Goal: Task Accomplishment & Management: Complete application form

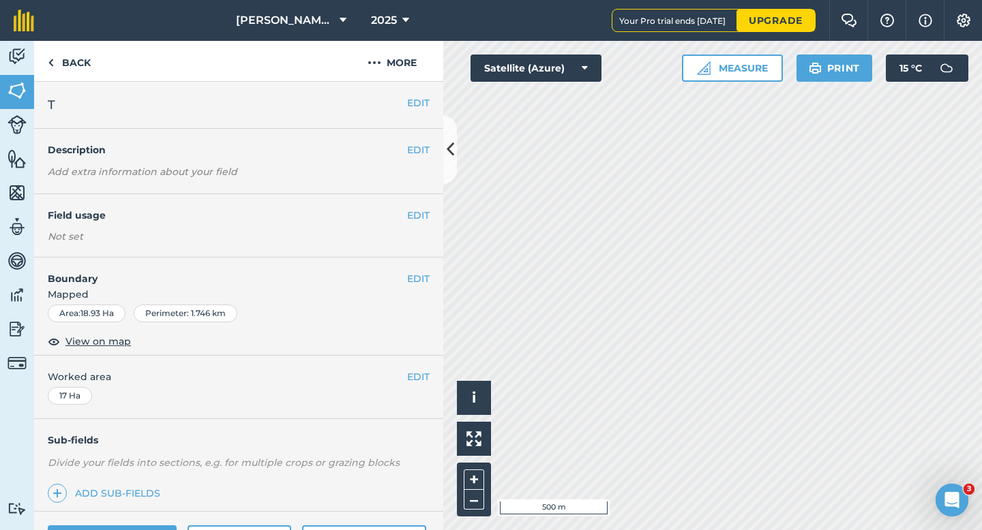
click at [413, 225] on div "EDIT Field usage Not set" at bounding box center [238, 225] width 409 height 63
click at [413, 217] on button "EDIT" at bounding box center [418, 215] width 22 height 15
click at [423, 212] on button "EDIT" at bounding box center [418, 215] width 22 height 15
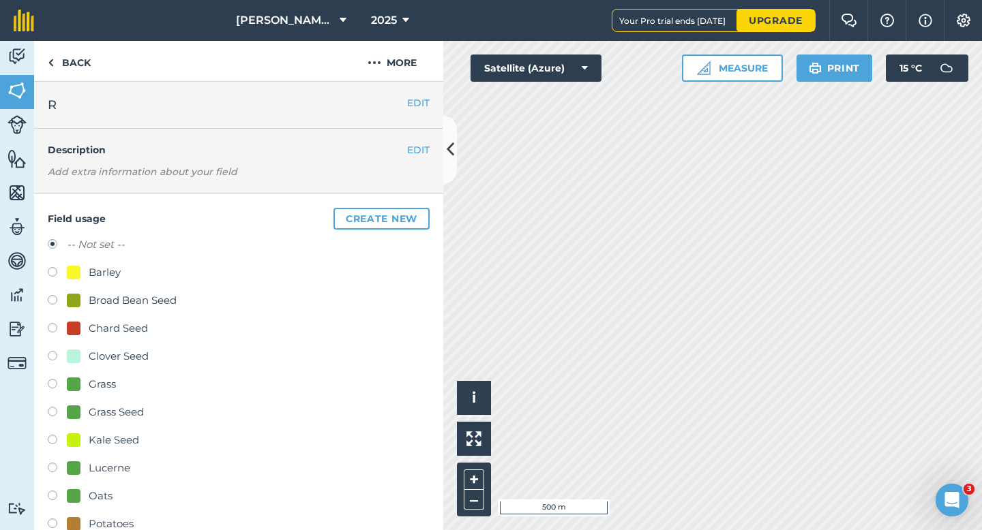
click at [107, 411] on div "Grass Seed" at bounding box center [116, 412] width 55 height 16
radio input "true"
radio input "false"
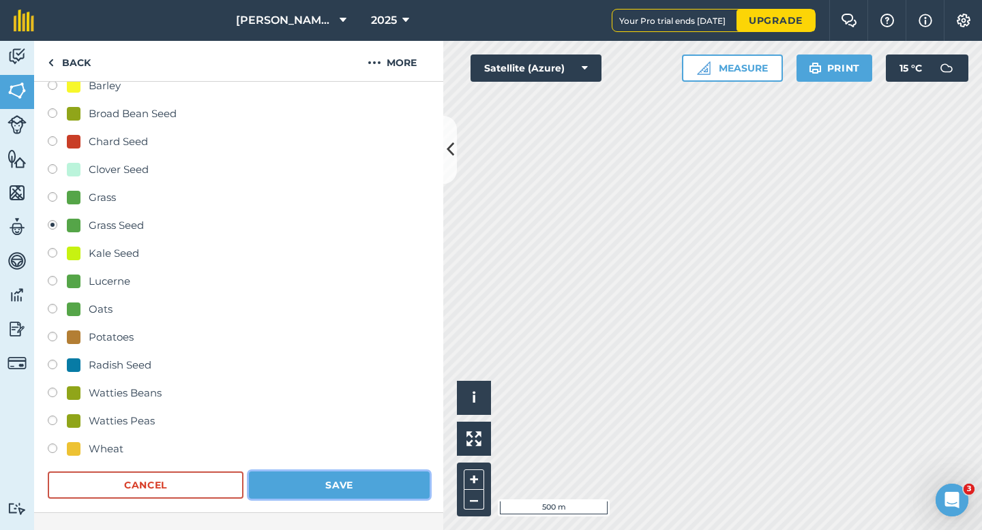
click at [329, 487] on button "Save" at bounding box center [339, 485] width 181 height 27
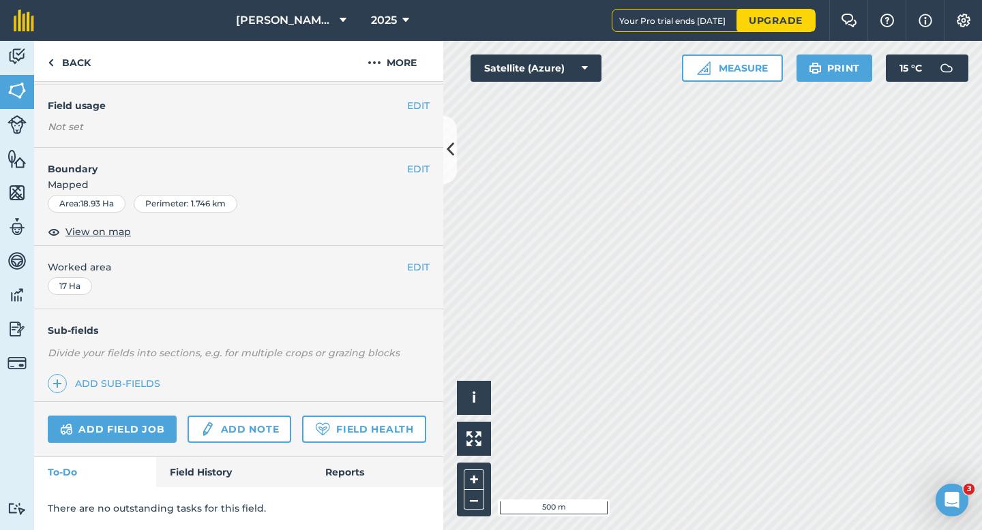
scroll to position [109, 0]
click at [416, 106] on button "EDIT" at bounding box center [418, 106] width 22 height 15
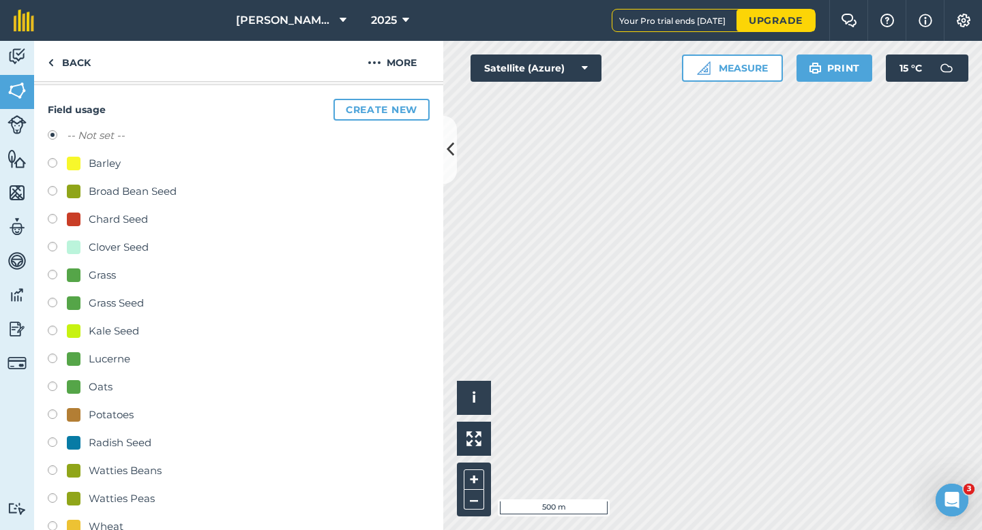
click at [117, 305] on div "Grass Seed" at bounding box center [116, 303] width 55 height 16
radio input "true"
radio input "false"
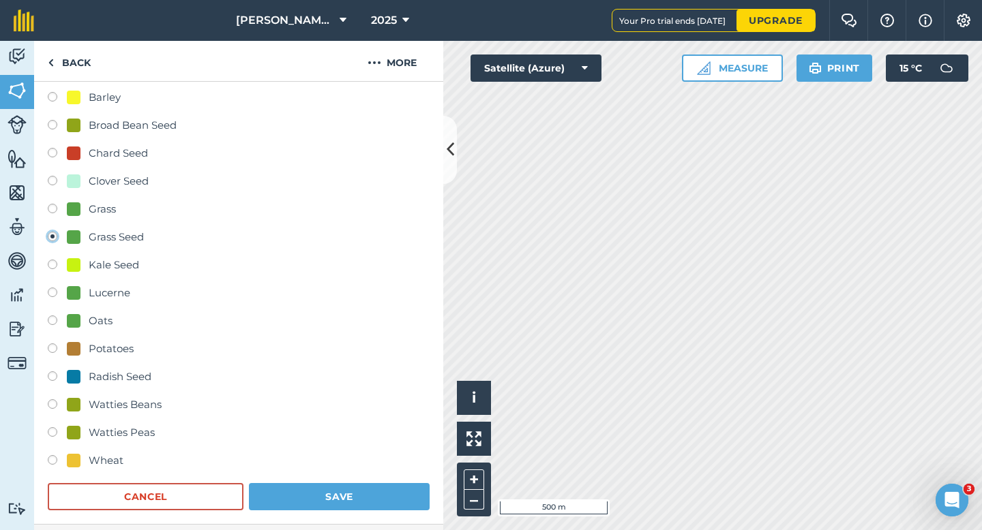
scroll to position [193, 0]
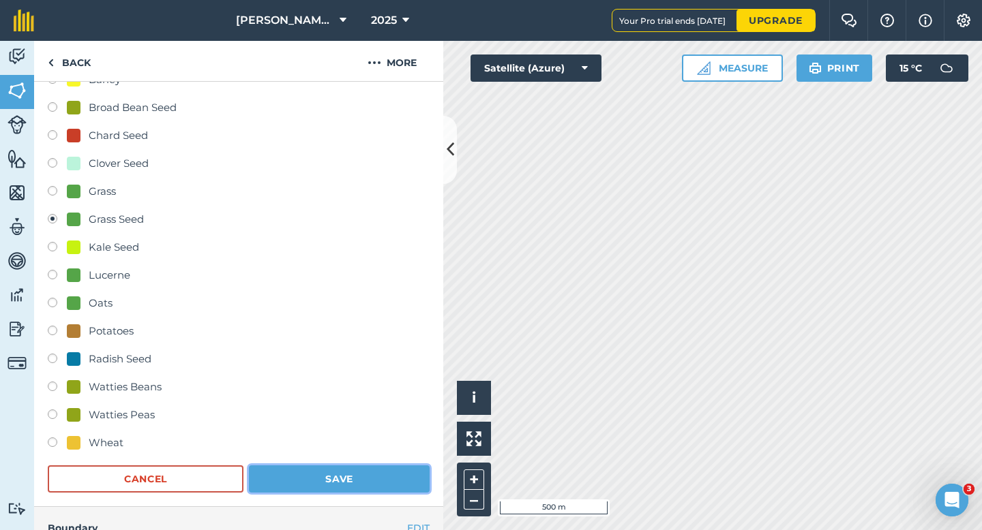
click at [374, 472] on button "Save" at bounding box center [339, 479] width 181 height 27
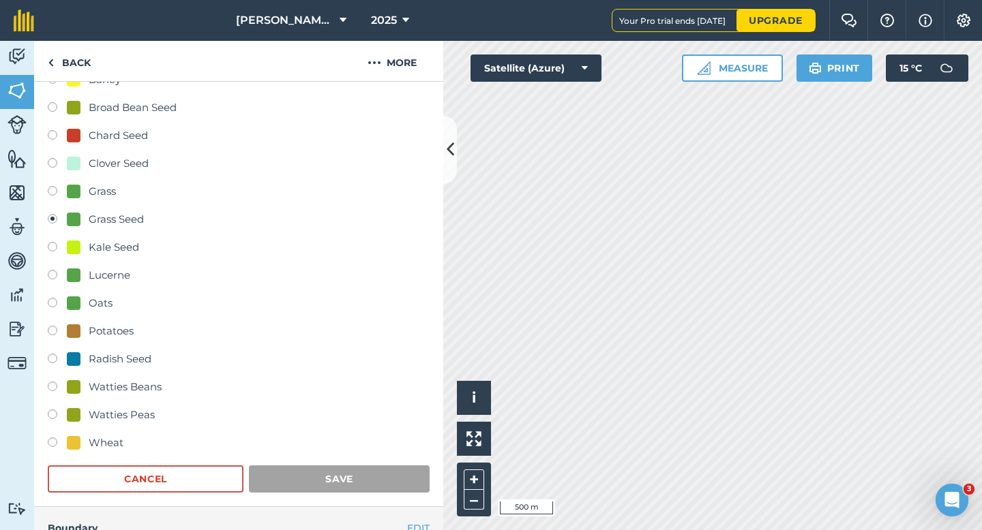
scroll to position [111, 0]
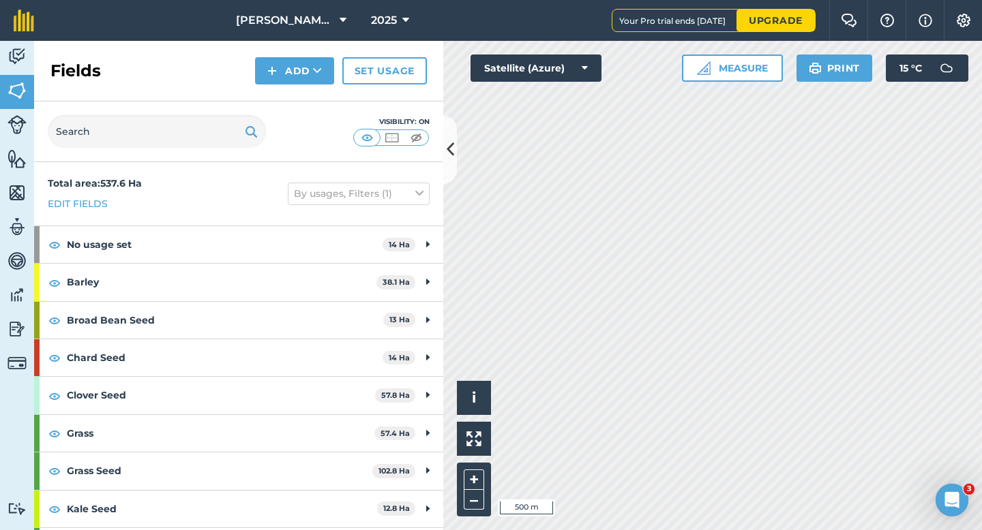
click at [429, 340] on div "Activity Fields Livestock Features Maps Team Vehicles Data Reporting Billing Tu…" at bounding box center [491, 285] width 982 height 489
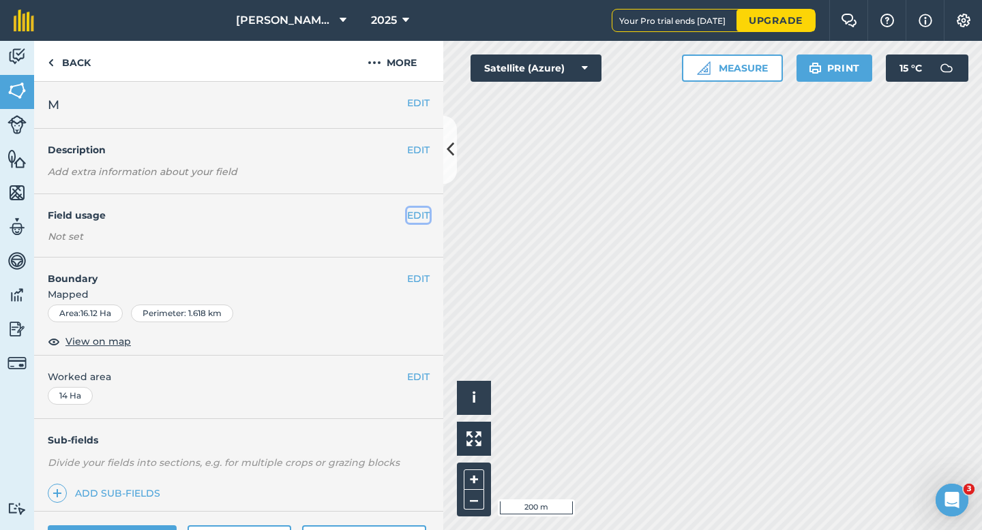
click at [411, 214] on button "EDIT" at bounding box center [418, 215] width 22 height 15
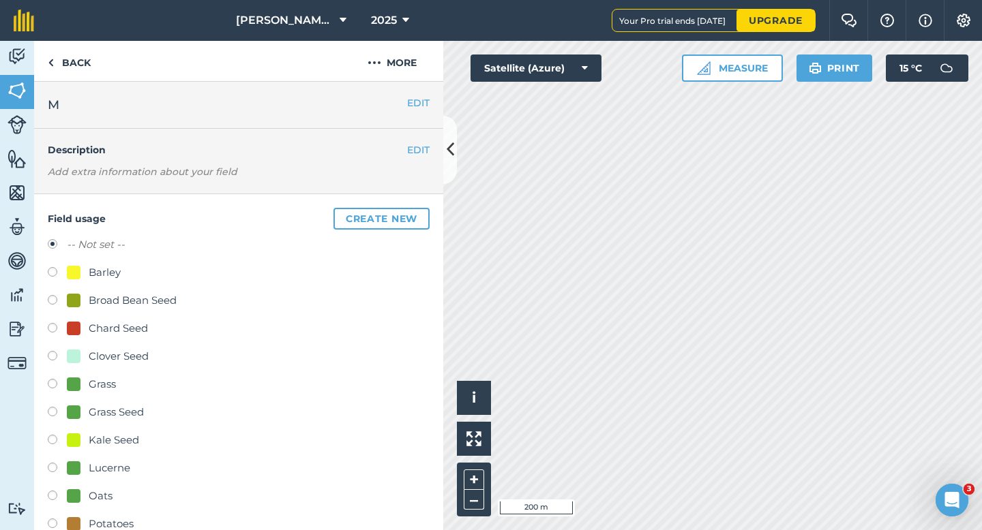
click at [411, 214] on button "Create new" at bounding box center [381, 219] width 96 height 22
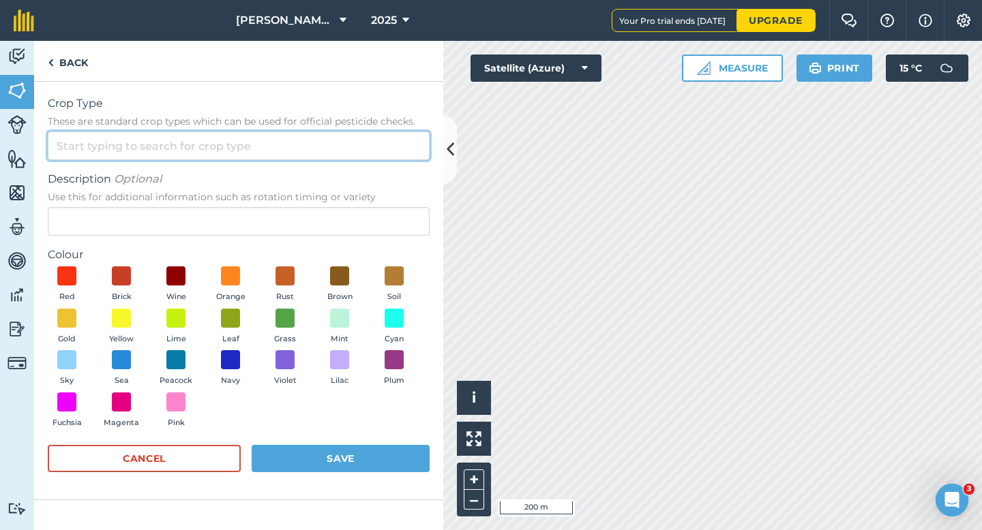
click at [379, 149] on input "Crop Type These are standard crop types which can be used for official pesticid…" at bounding box center [239, 146] width 382 height 29
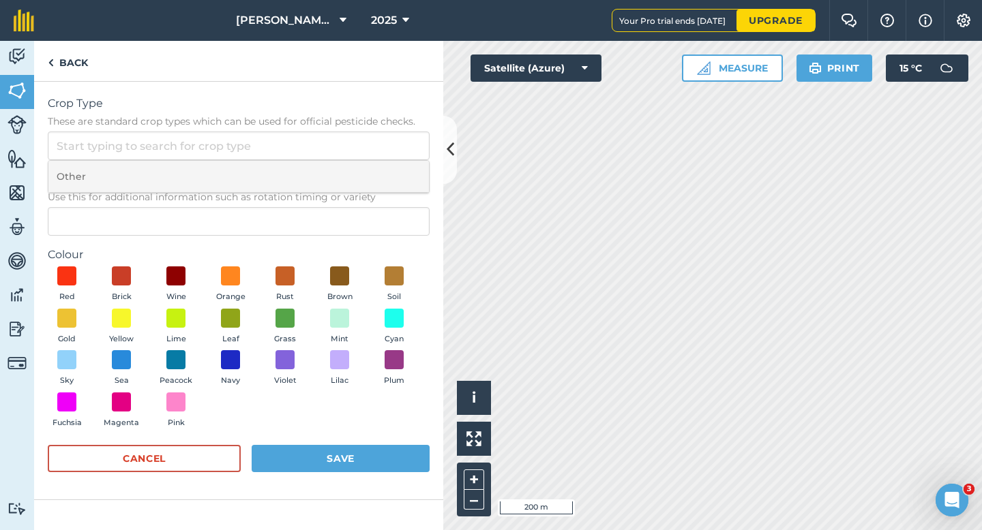
click at [379, 170] on li "Other" at bounding box center [238, 177] width 380 height 32
type input "Other"
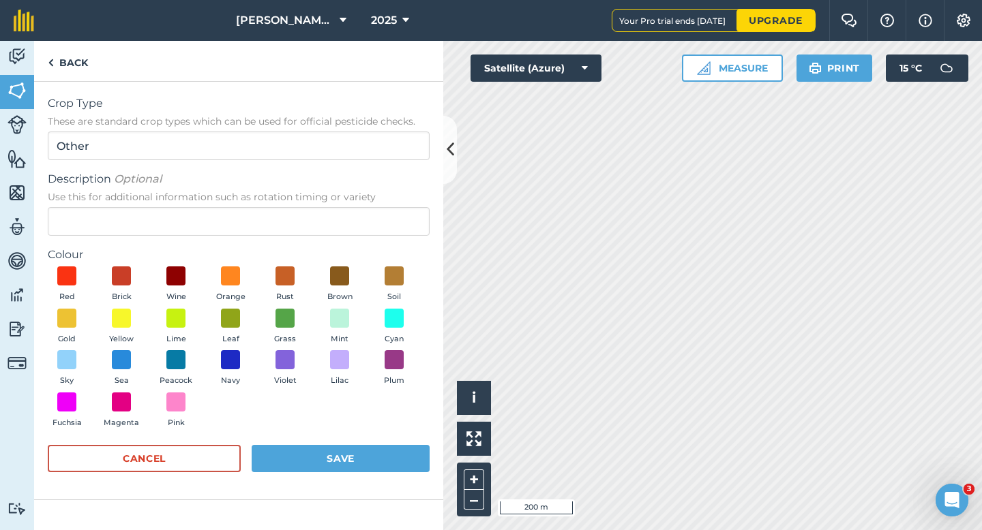
click at [379, 251] on label "Colour" at bounding box center [239, 255] width 382 height 16
click at [379, 171] on span "Description Optional" at bounding box center [239, 179] width 382 height 16
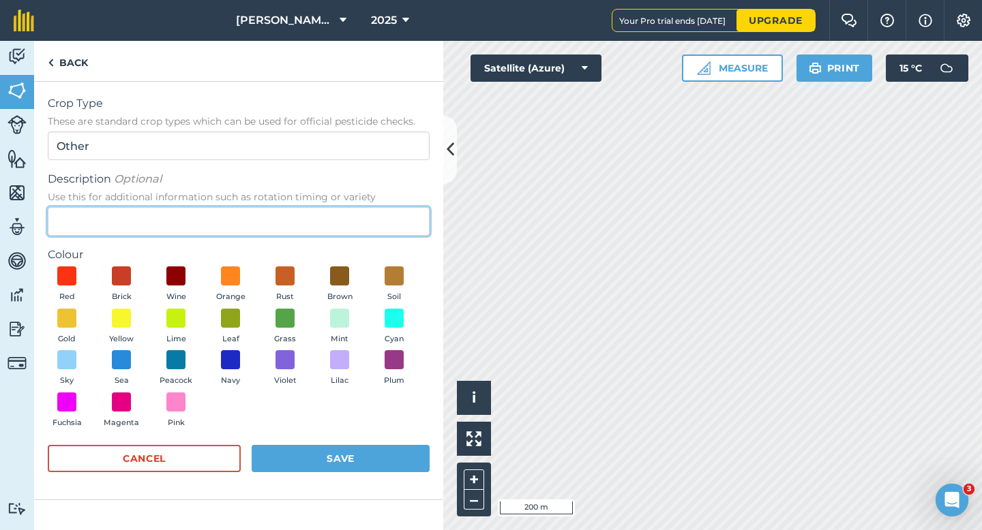
click at [379, 207] on input "Description Optional Use this for additional information such as rotation timin…" at bounding box center [239, 221] width 382 height 29
click at [379, 232] on input "Description Optional Use this for additional information such as rotation timin…" at bounding box center [239, 221] width 382 height 29
type input "Seed Peas"
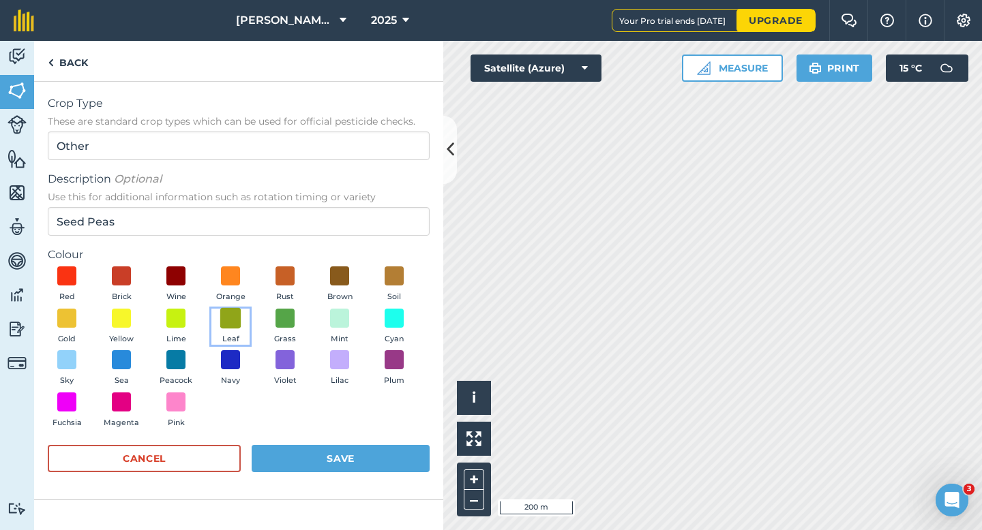
click at [239, 315] on span at bounding box center [230, 317] width 21 height 21
click at [329, 461] on button "Save" at bounding box center [341, 458] width 178 height 27
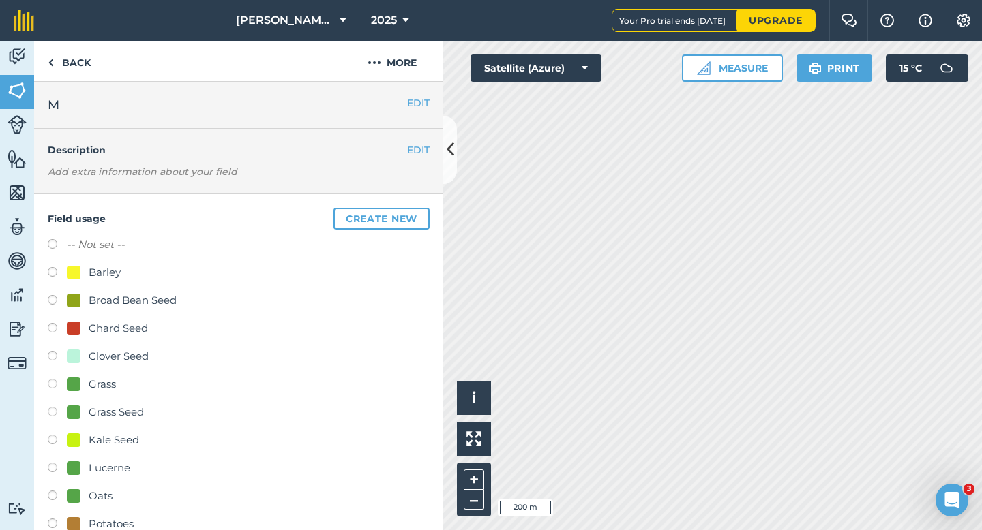
scroll to position [254, 0]
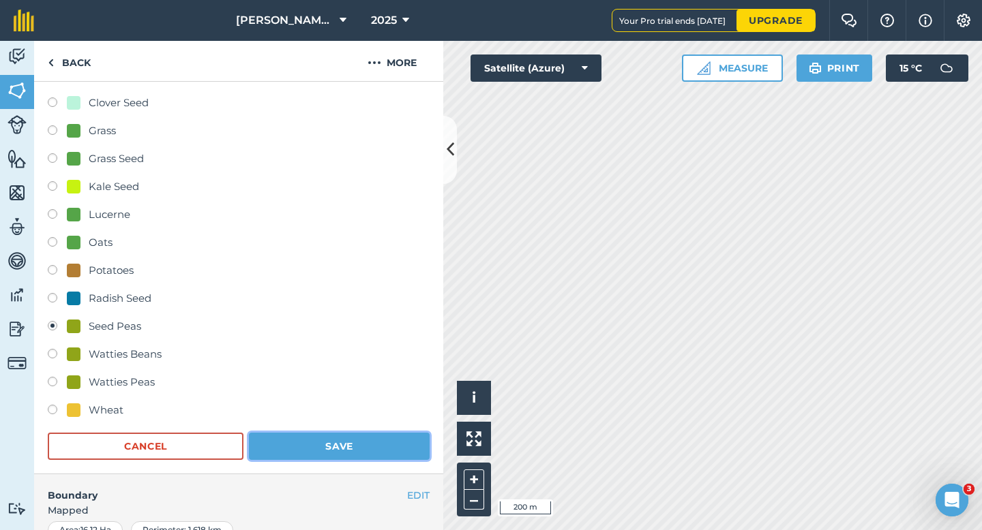
click at [333, 444] on button "Save" at bounding box center [339, 446] width 181 height 27
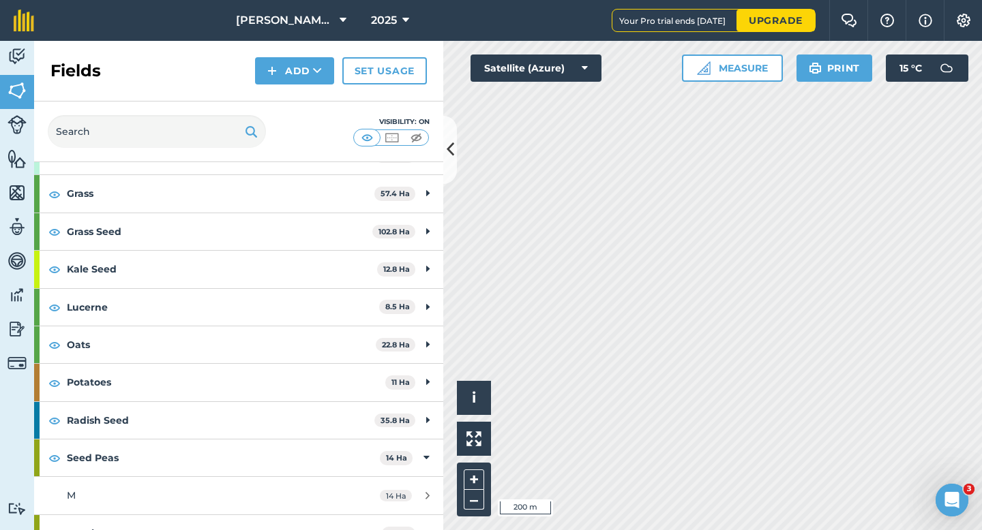
scroll to position [299, 0]
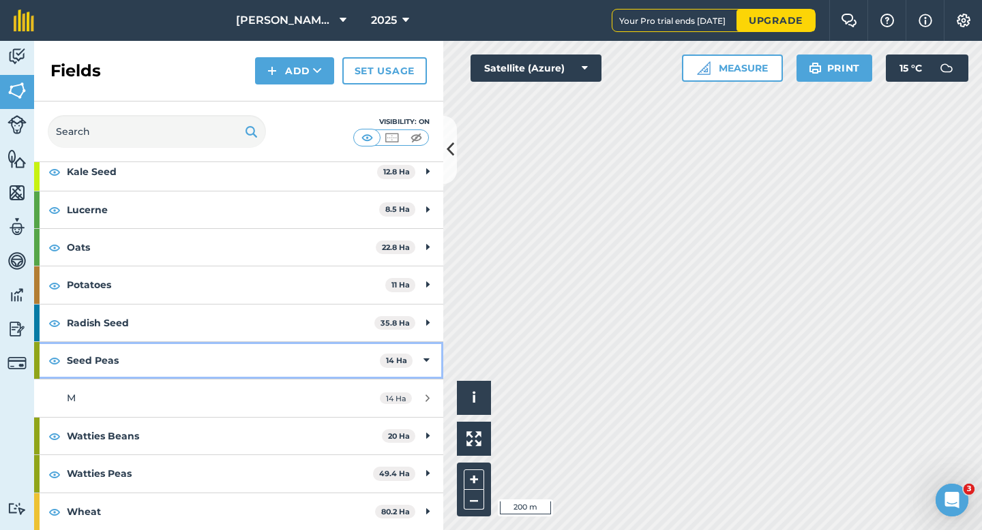
click at [337, 369] on strong "Seed Peas" at bounding box center [223, 360] width 313 height 37
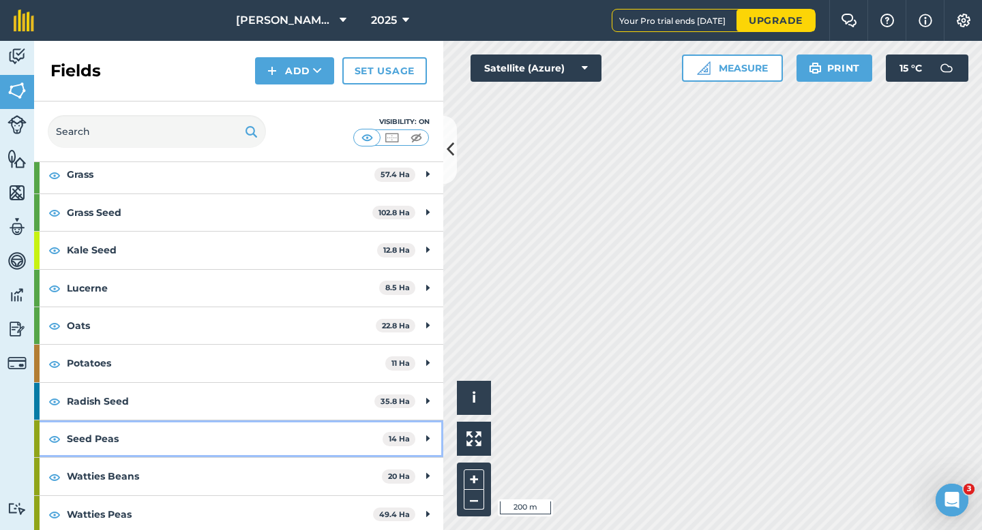
scroll to position [214, 0]
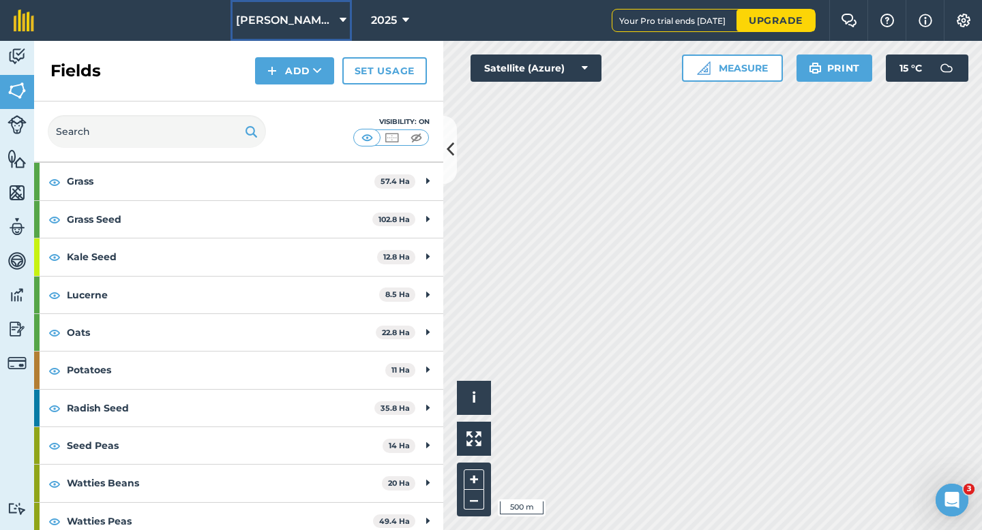
click at [286, 10] on button "[PERSON_NAME] & Sons" at bounding box center [290, 20] width 121 height 41
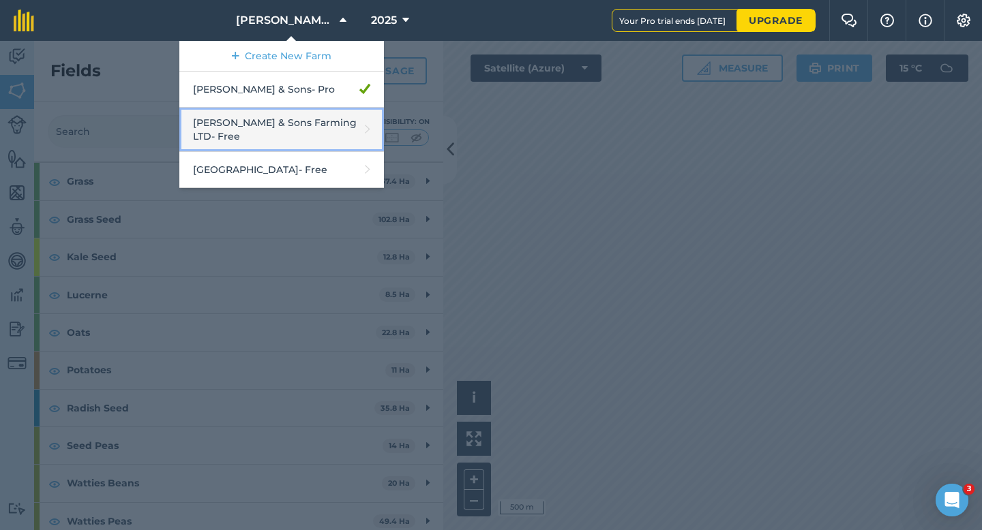
click at [287, 123] on link "[PERSON_NAME] & Sons Farming LTD - Free" at bounding box center [281, 130] width 204 height 44
